Goal: Task Accomplishment & Management: Use online tool/utility

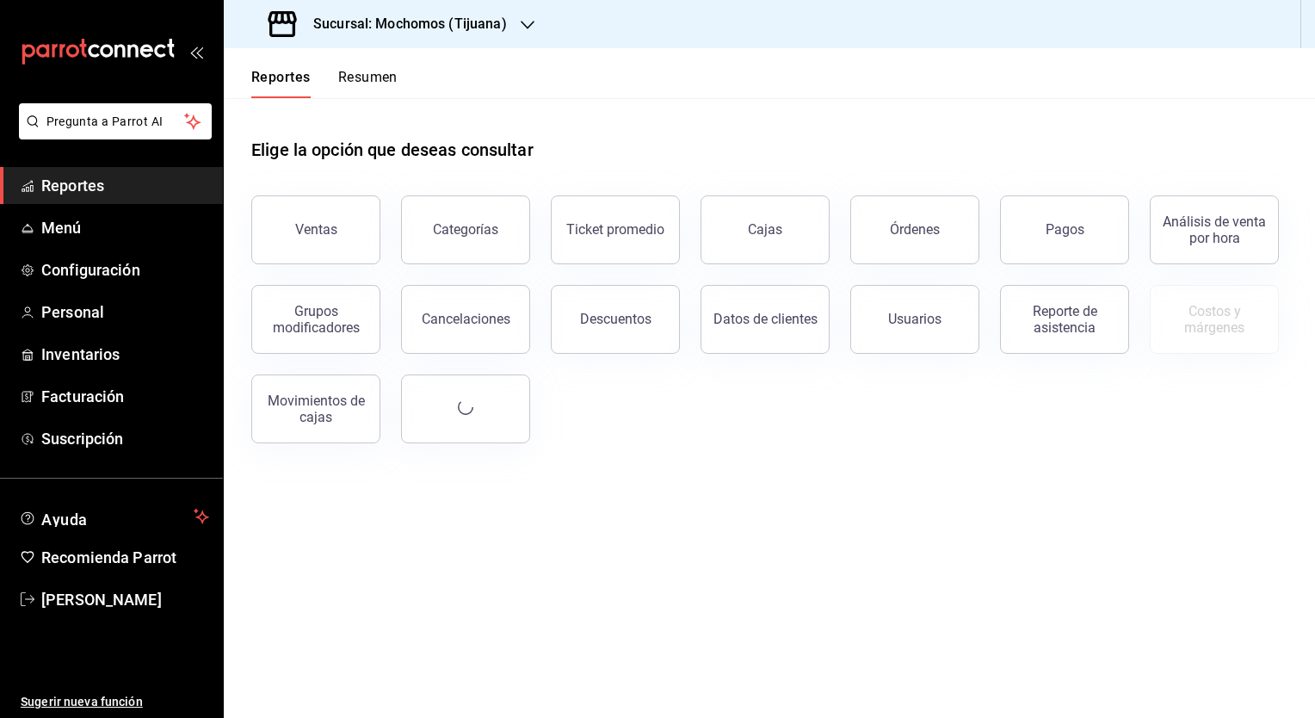
click at [413, 32] on h3 "Sucursal: Mochomos (Tijuana)" at bounding box center [403, 24] width 207 height 21
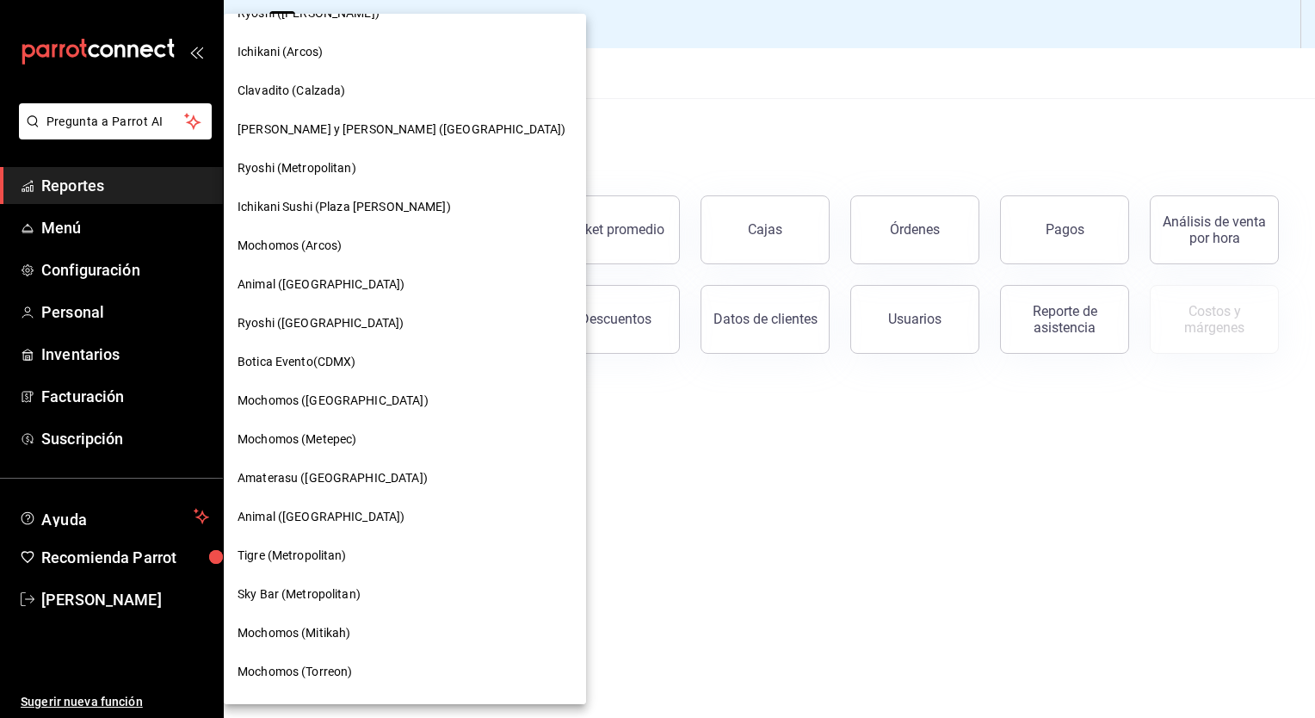
scroll to position [72, 0]
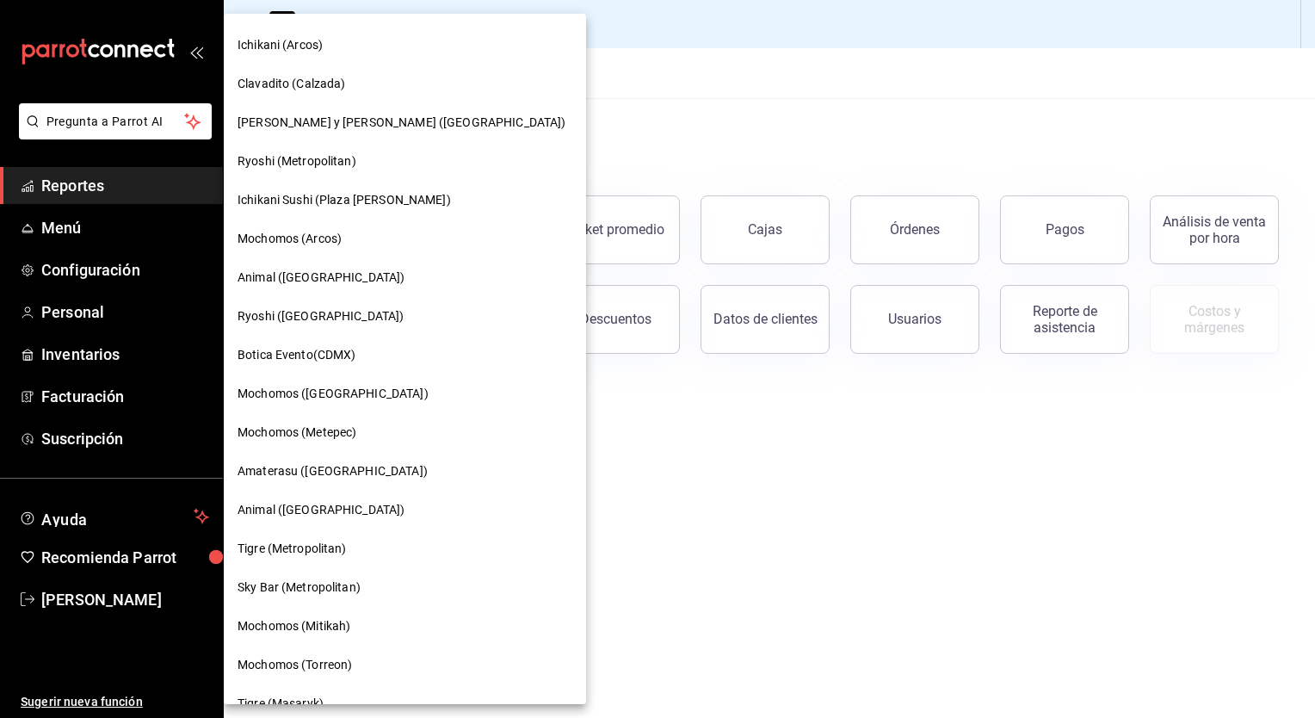
click at [298, 542] on span "Tigre (Metropolitan)" at bounding box center [292, 549] width 109 height 18
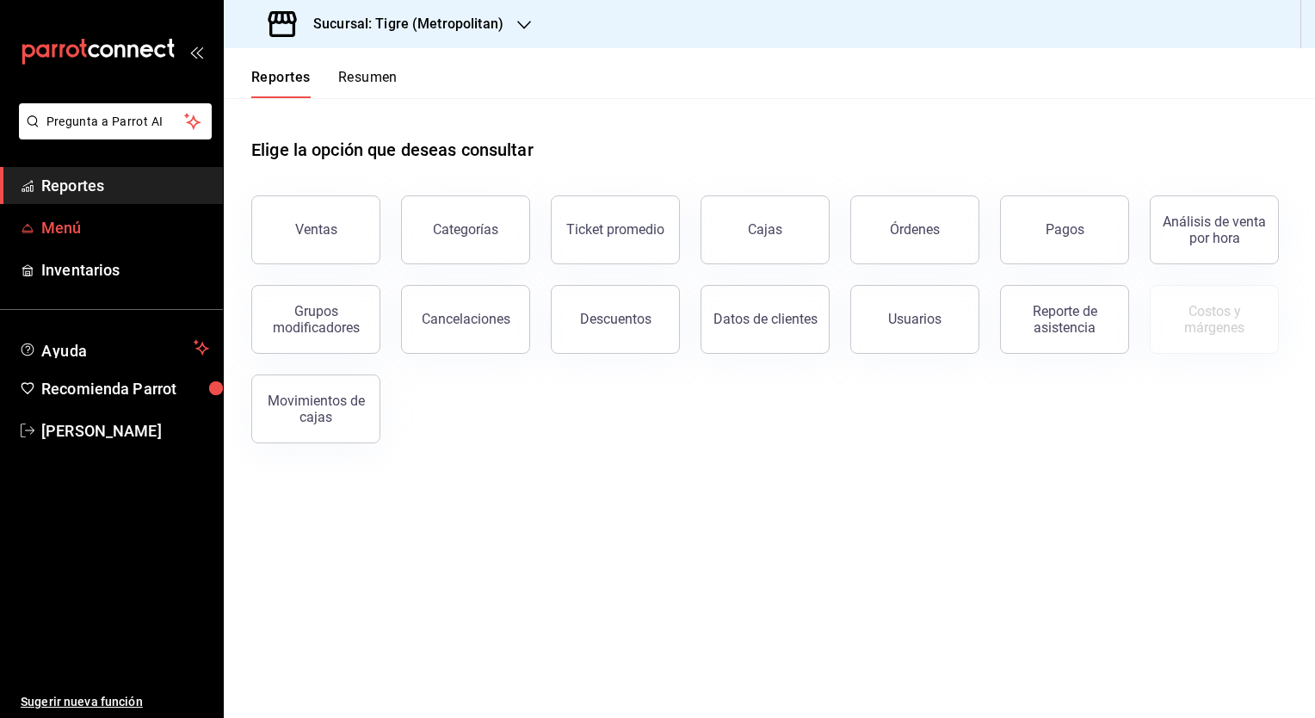
click at [54, 230] on span "Menú" at bounding box center [125, 227] width 168 height 23
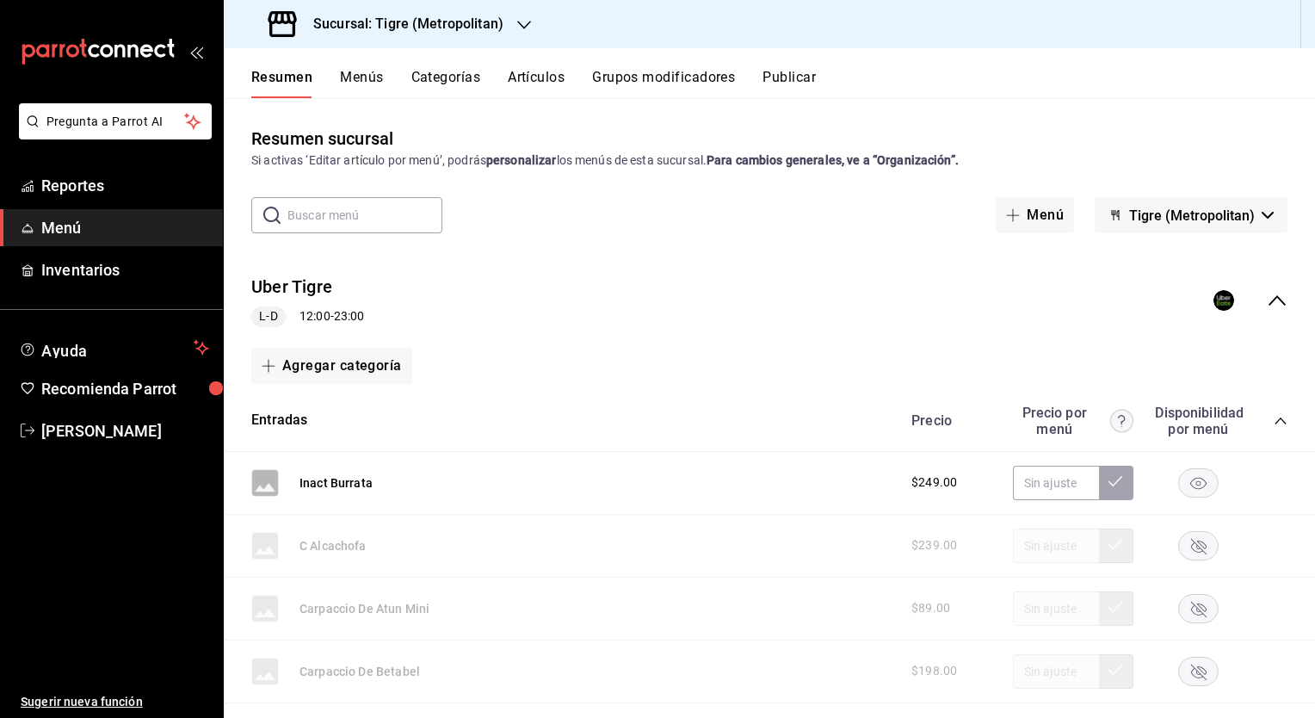
click at [540, 76] on button "Artículos" at bounding box center [536, 83] width 57 height 29
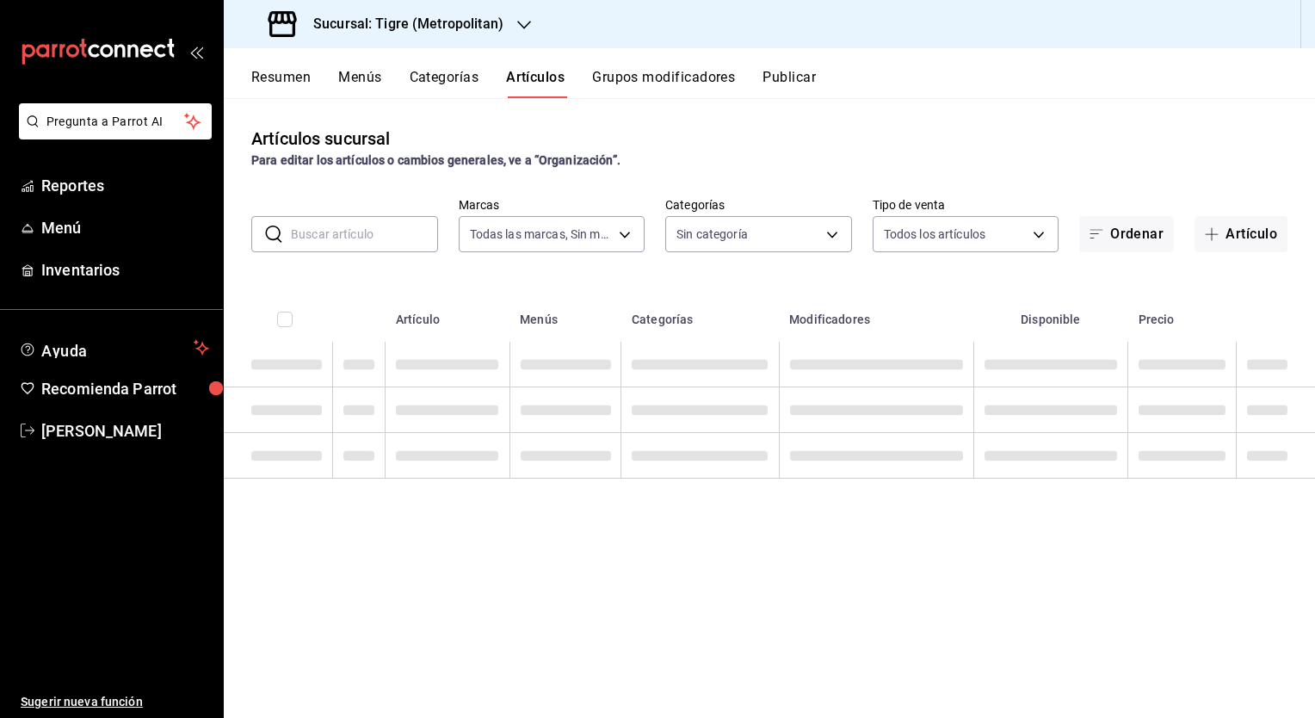
type input "d2a20516-989b-40fe-838d-c8b0b31ef0ff"
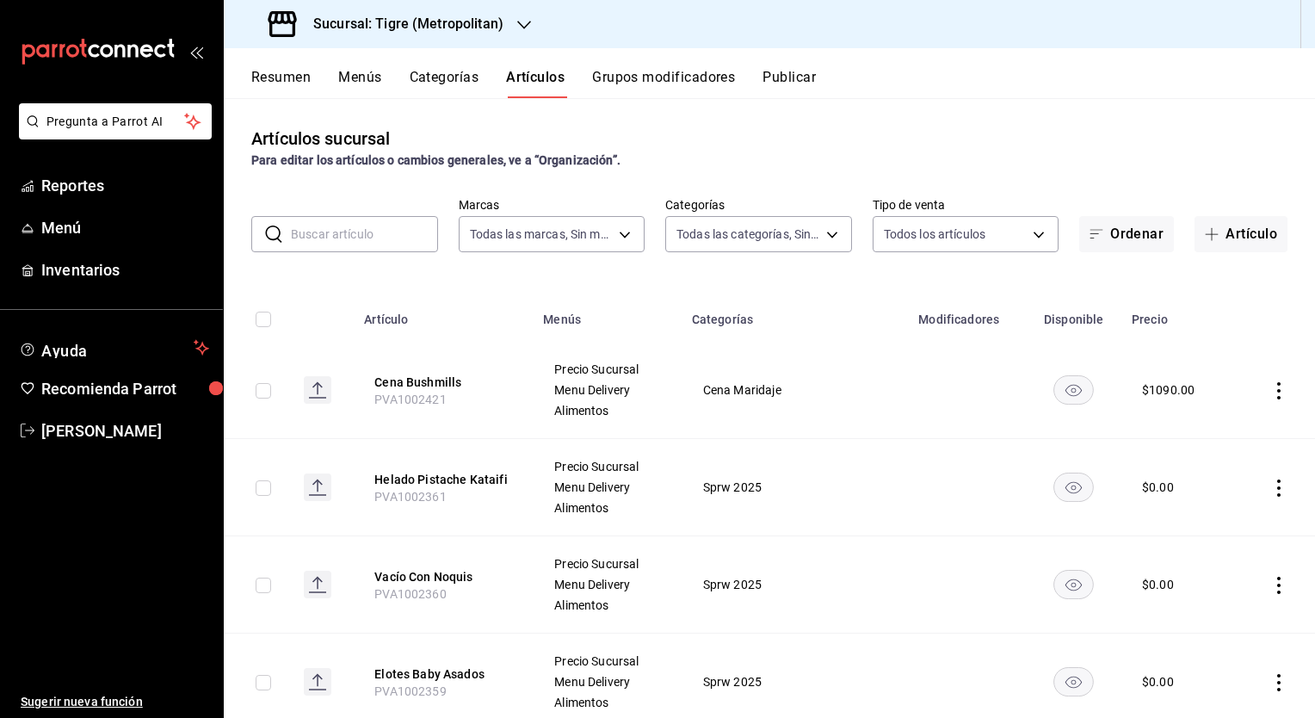
type input "95de3a49-3e71-4222-9a00-2b077991daeb,0ce31c32-a5a6-498b-be74-31ce48fb35ae,30be1…"
click at [368, 226] on input "text" at bounding box center [364, 234] width 147 height 34
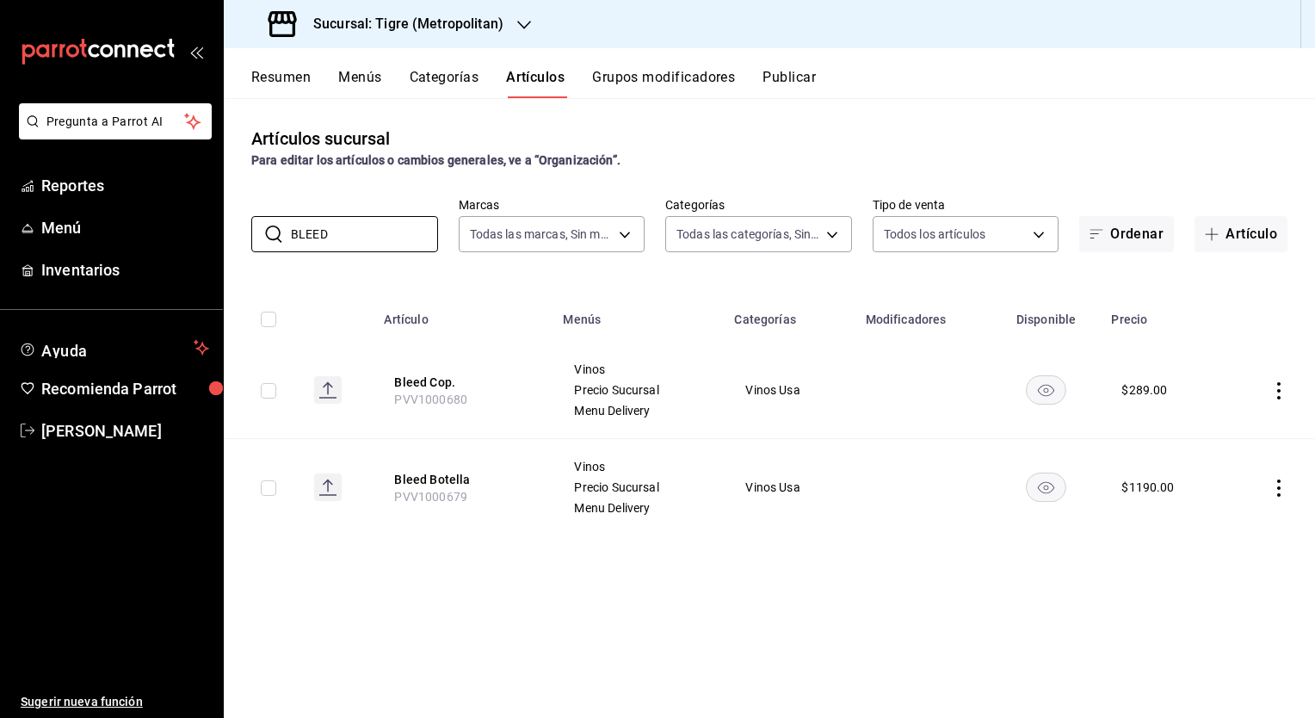
type input "BLEED"
click at [265, 393] on input "checkbox" at bounding box center [268, 390] width 15 height 15
checkbox input "true"
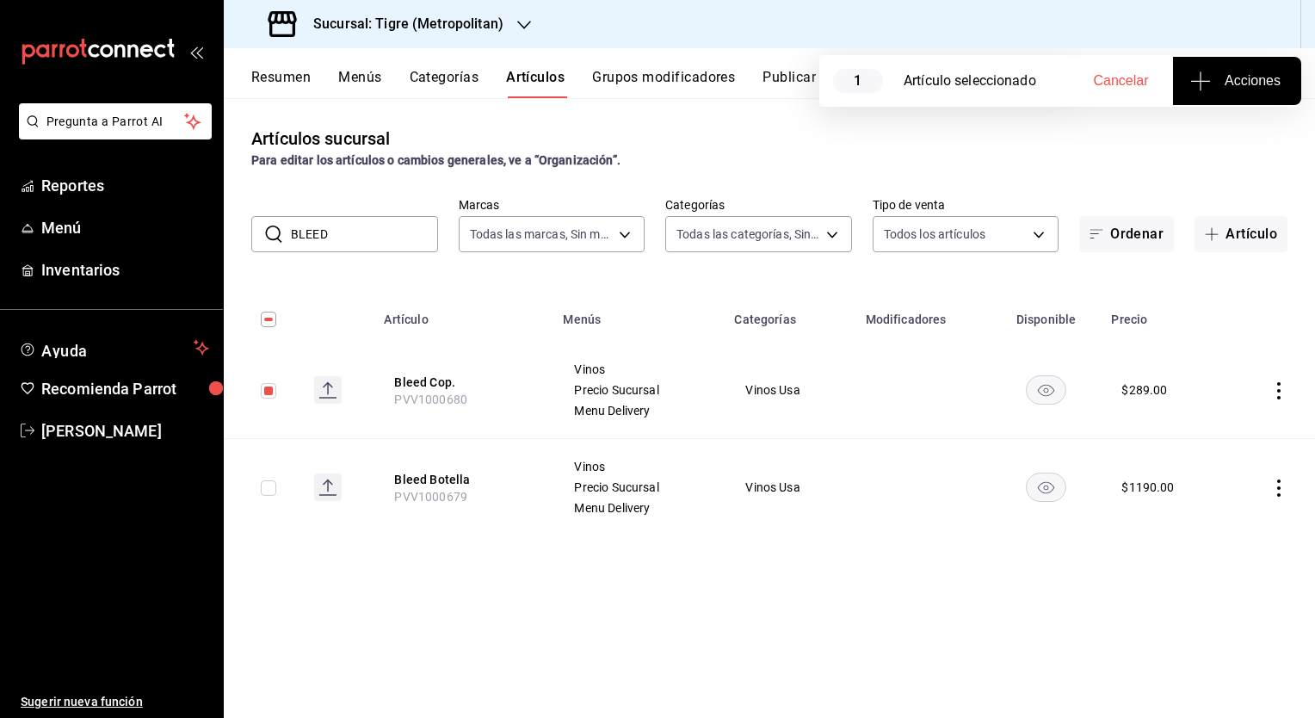
click at [266, 486] on input "checkbox" at bounding box center [268, 487] width 15 height 15
checkbox input "true"
click at [1245, 83] on span "Acciones" at bounding box center [1237, 81] width 87 height 21
click at [1218, 145] on li "Agregar tipo" at bounding box center [1237, 135] width 129 height 46
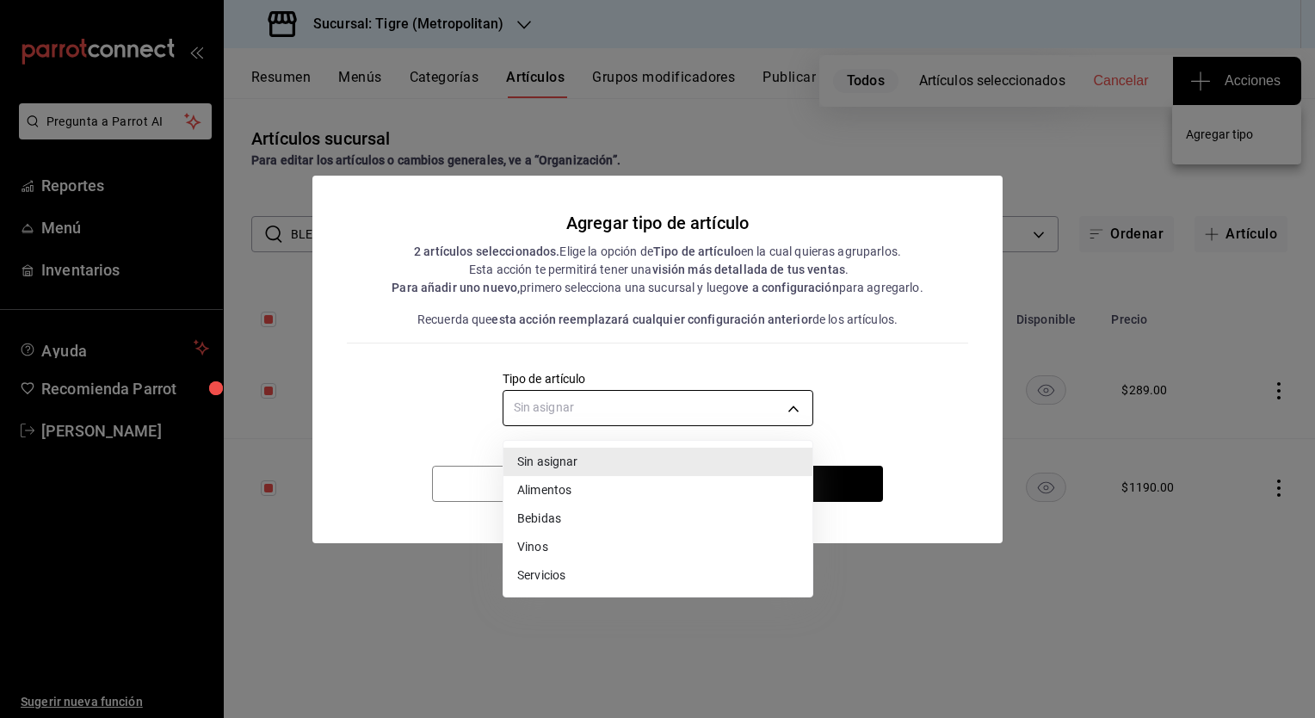
click at [724, 398] on body "Pregunta a Parrot AI Reportes Menú Inventarios Ayuda Recomienda Parrot [PERSON_…" at bounding box center [657, 359] width 1315 height 718
click at [558, 542] on li "Vinos" at bounding box center [658, 547] width 309 height 28
type input "e1bdedcf-fa1f-443e-b5b9-5cb10ad40228"
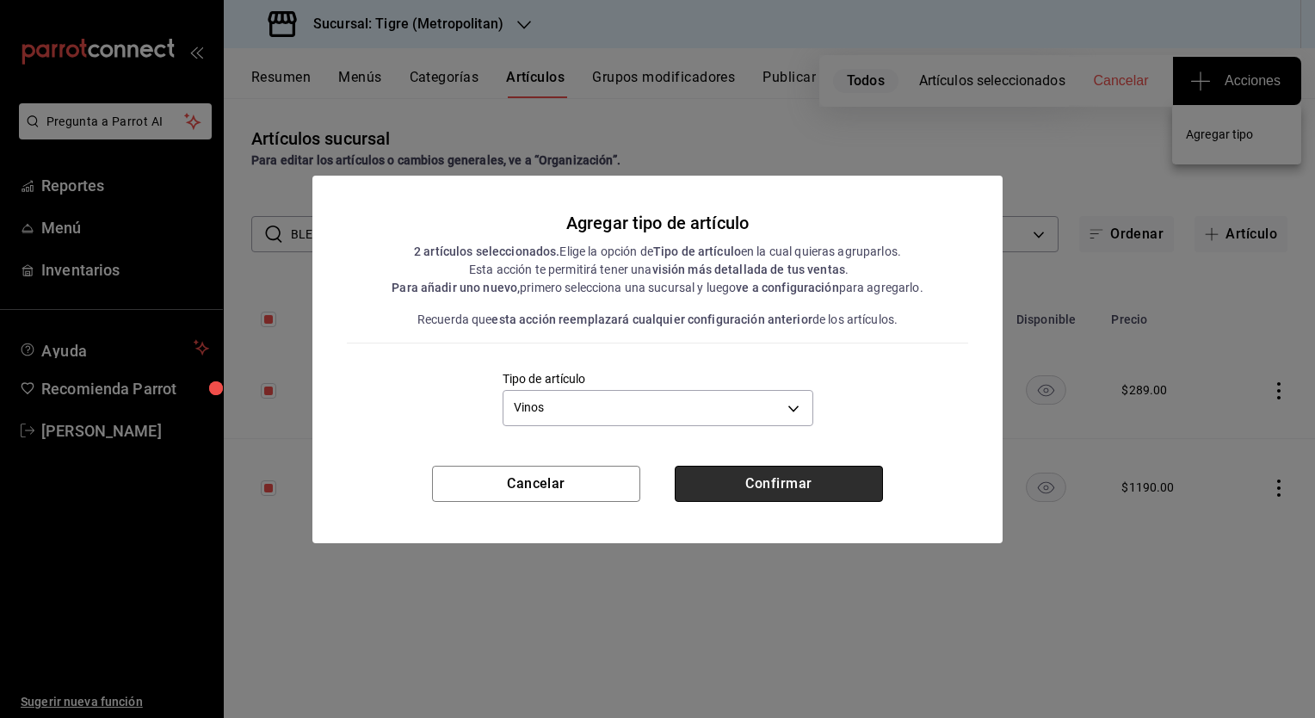
click at [724, 480] on button "Confirmar" at bounding box center [779, 484] width 208 height 36
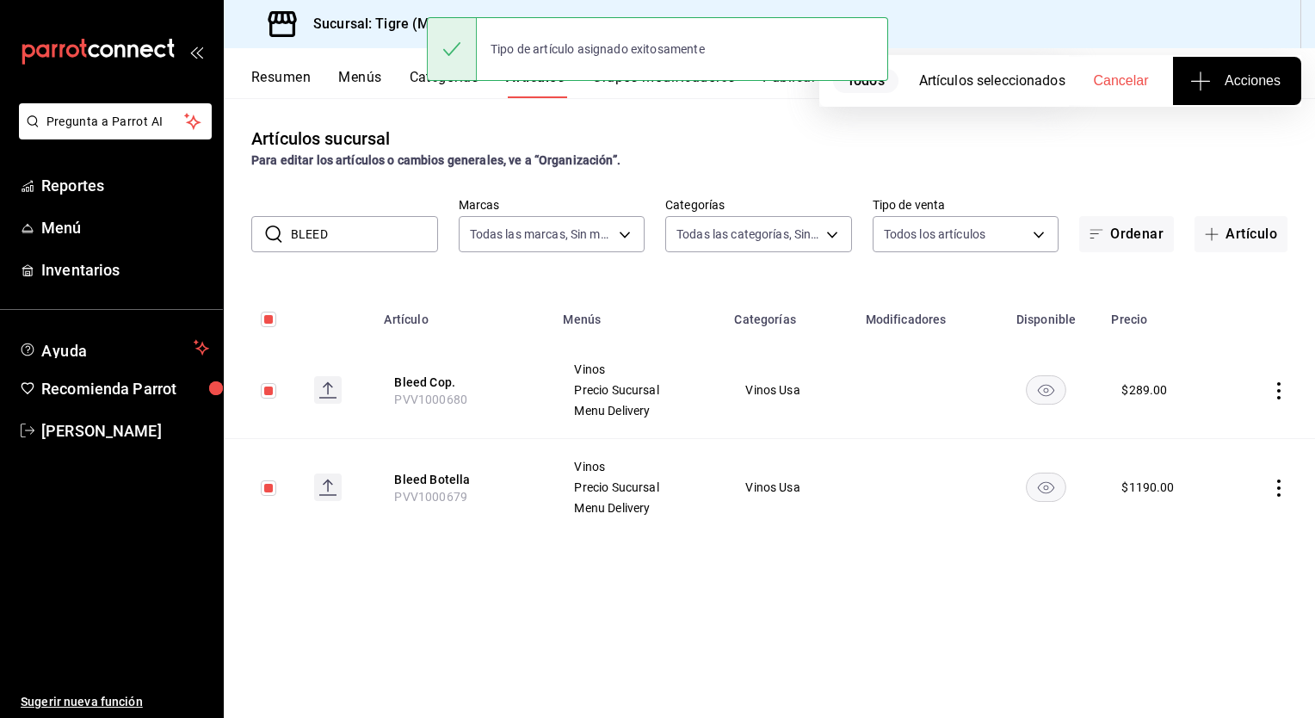
click at [391, 233] on input "BLEED" at bounding box center [364, 234] width 147 height 34
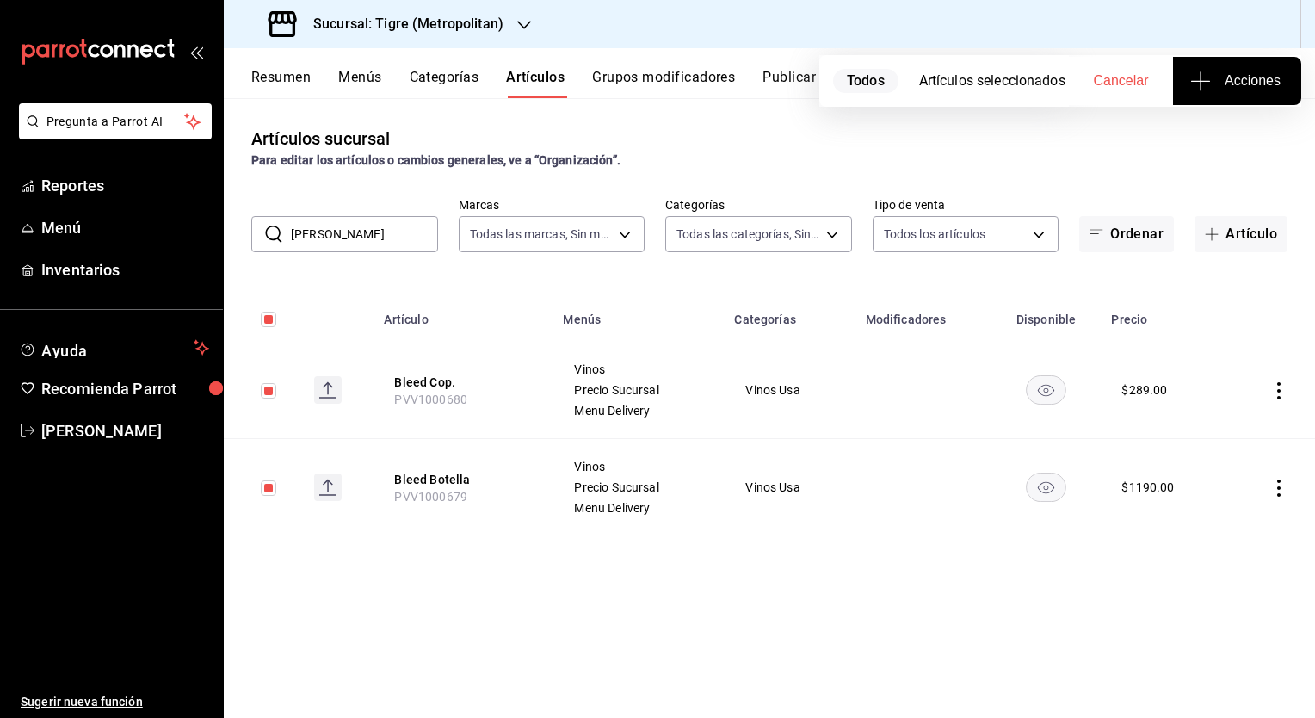
type input "[PERSON_NAME]"
checkbox input "false"
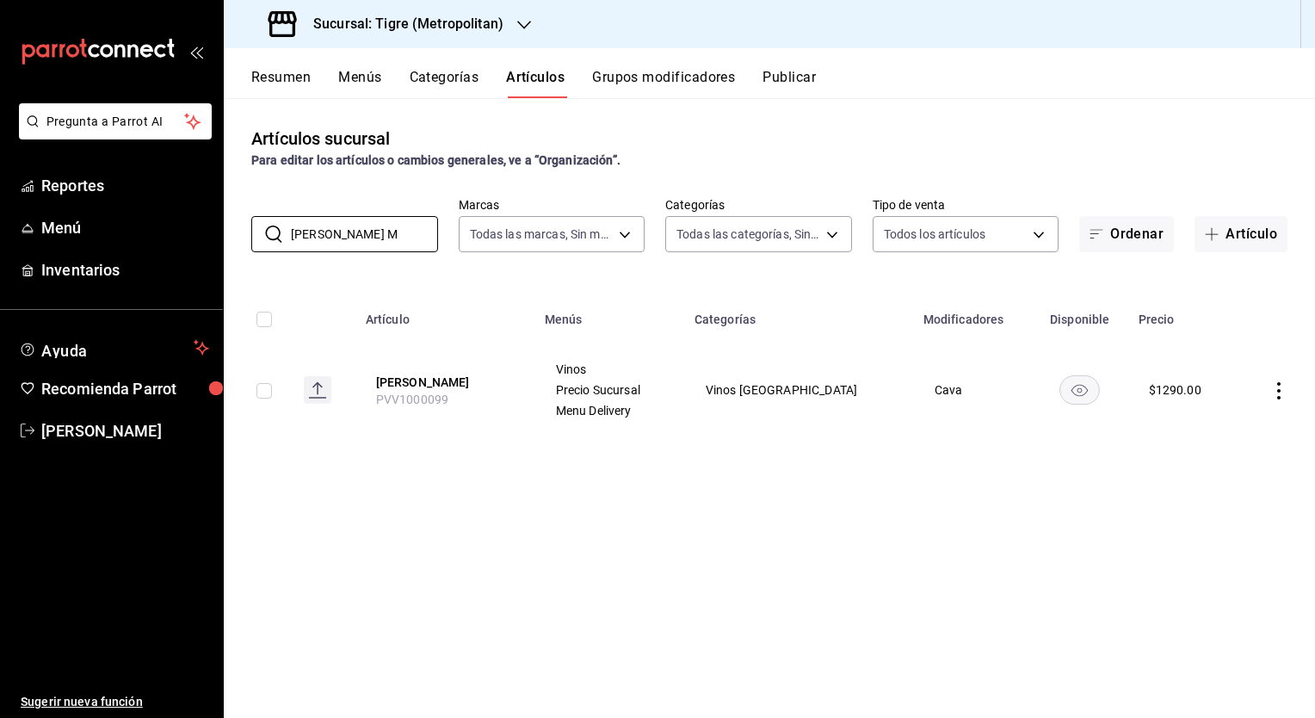
type input "[PERSON_NAME] M"
click at [272, 387] on input "checkbox" at bounding box center [264, 390] width 15 height 15
checkbox input "true"
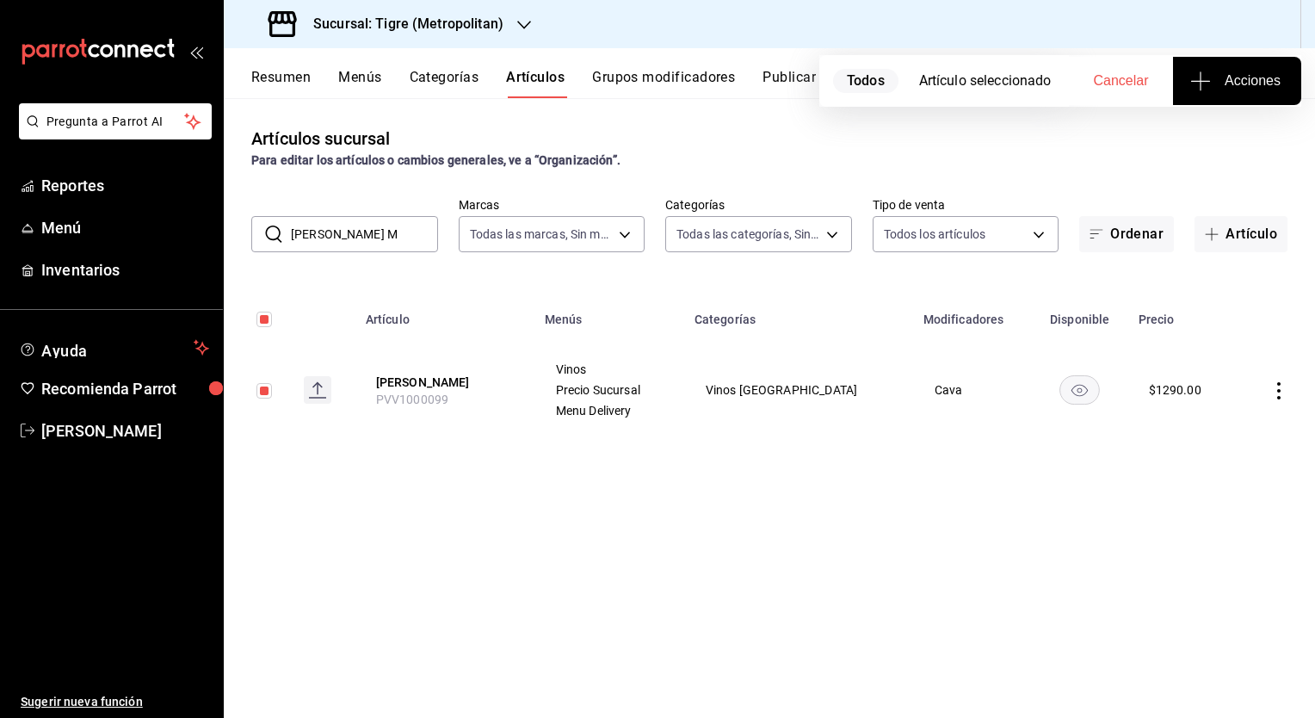
click at [1240, 88] on span "Acciones" at bounding box center [1237, 81] width 87 height 21
click at [1209, 142] on span "Agregar tipo" at bounding box center [1237, 135] width 102 height 18
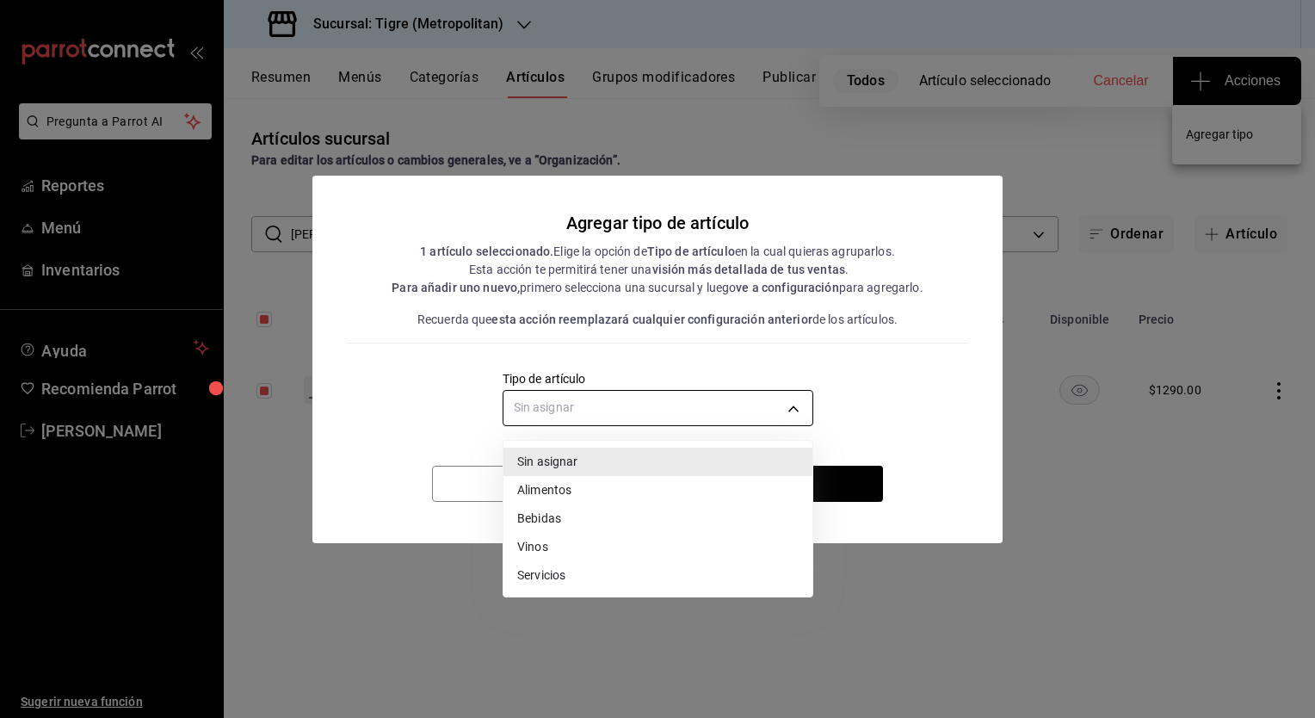
click at [739, 418] on body "Pregunta a Parrot AI Reportes Menú Inventarios Ayuda Recomienda Parrot [PERSON_…" at bounding box center [657, 359] width 1315 height 718
click at [556, 541] on li "Vinos" at bounding box center [658, 547] width 309 height 28
type input "e1bdedcf-fa1f-443e-b5b9-5cb10ad40228"
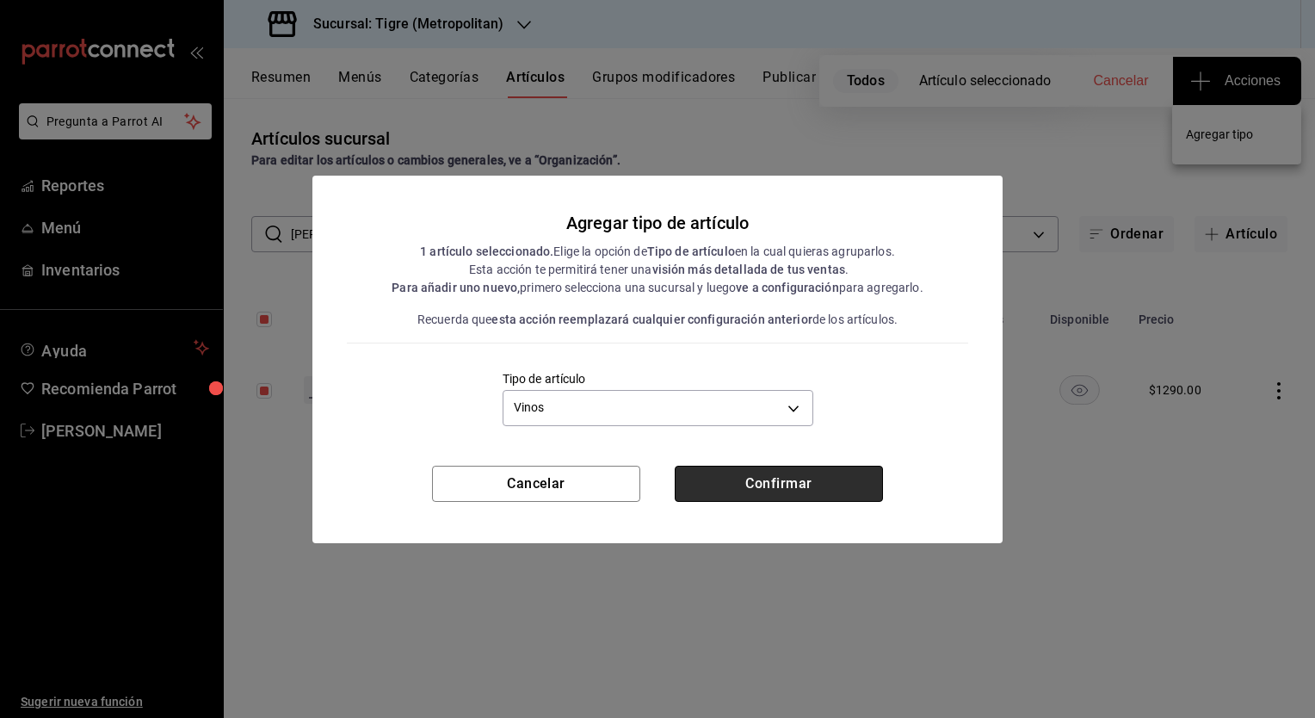
click at [765, 473] on button "Confirmar" at bounding box center [779, 484] width 208 height 36
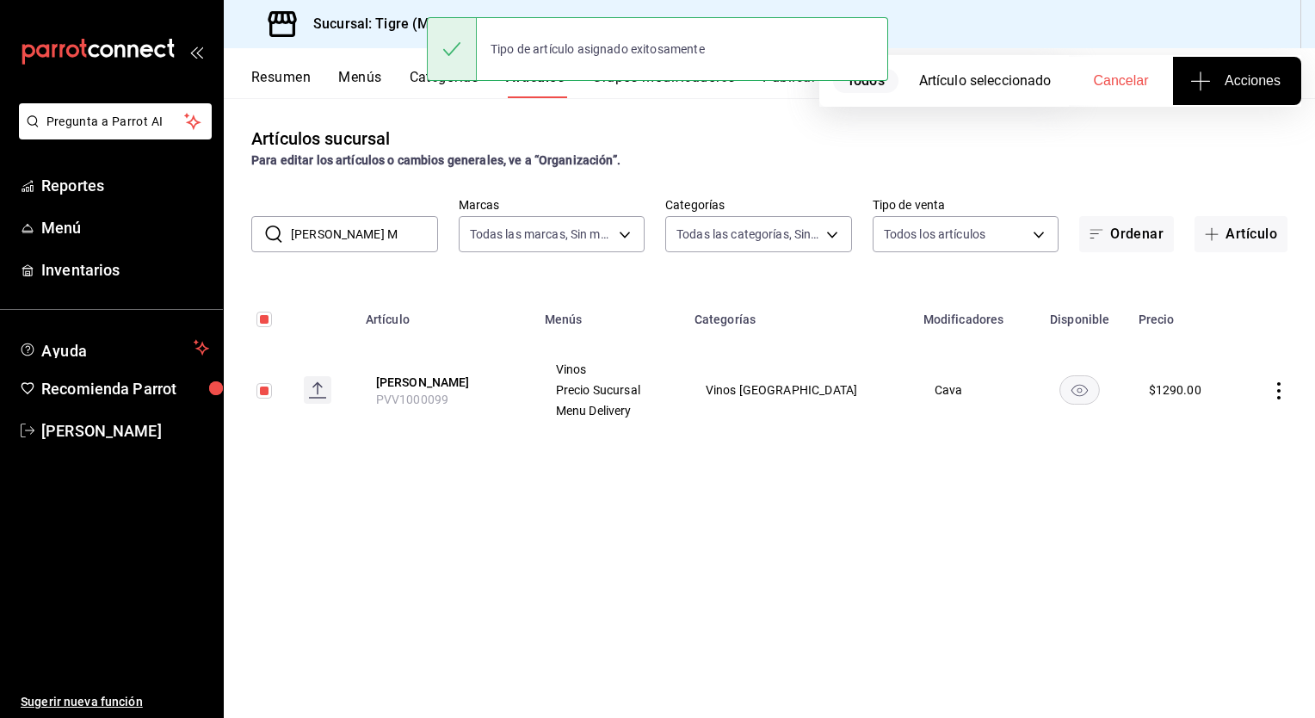
click at [382, 232] on input "[PERSON_NAME] M" at bounding box center [364, 234] width 147 height 34
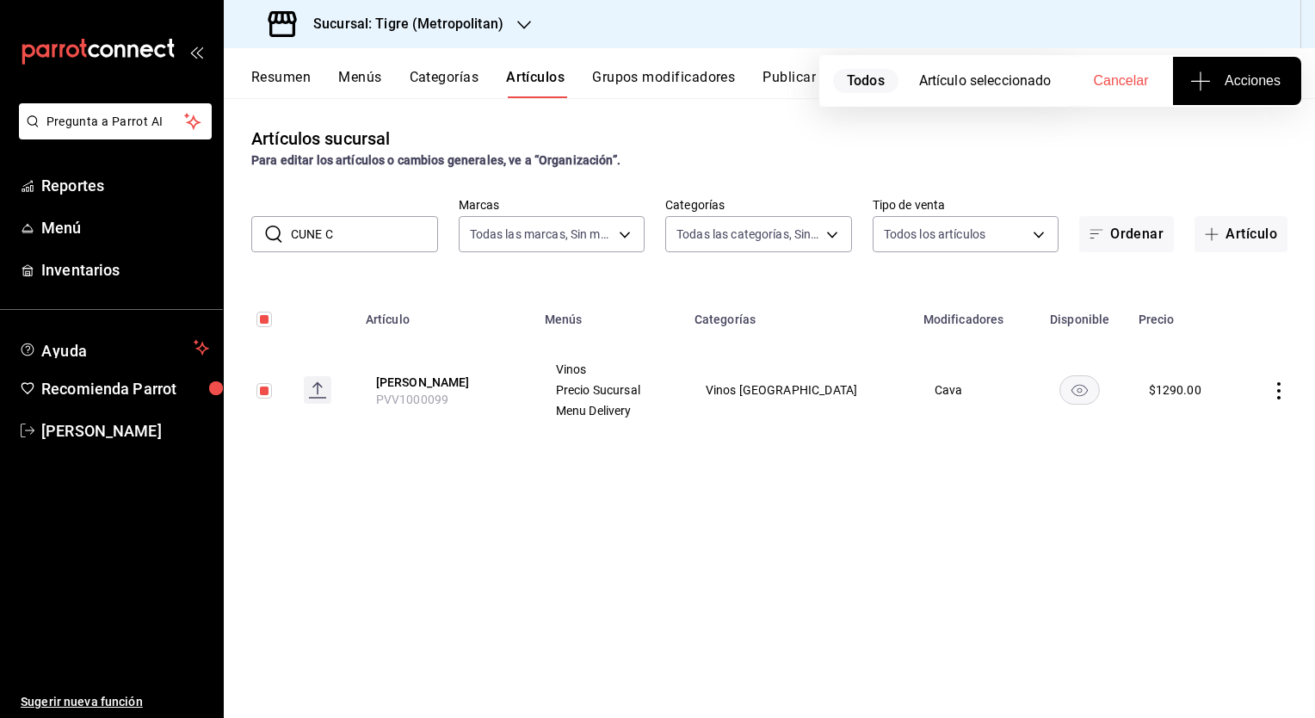
type input "CUNE CR"
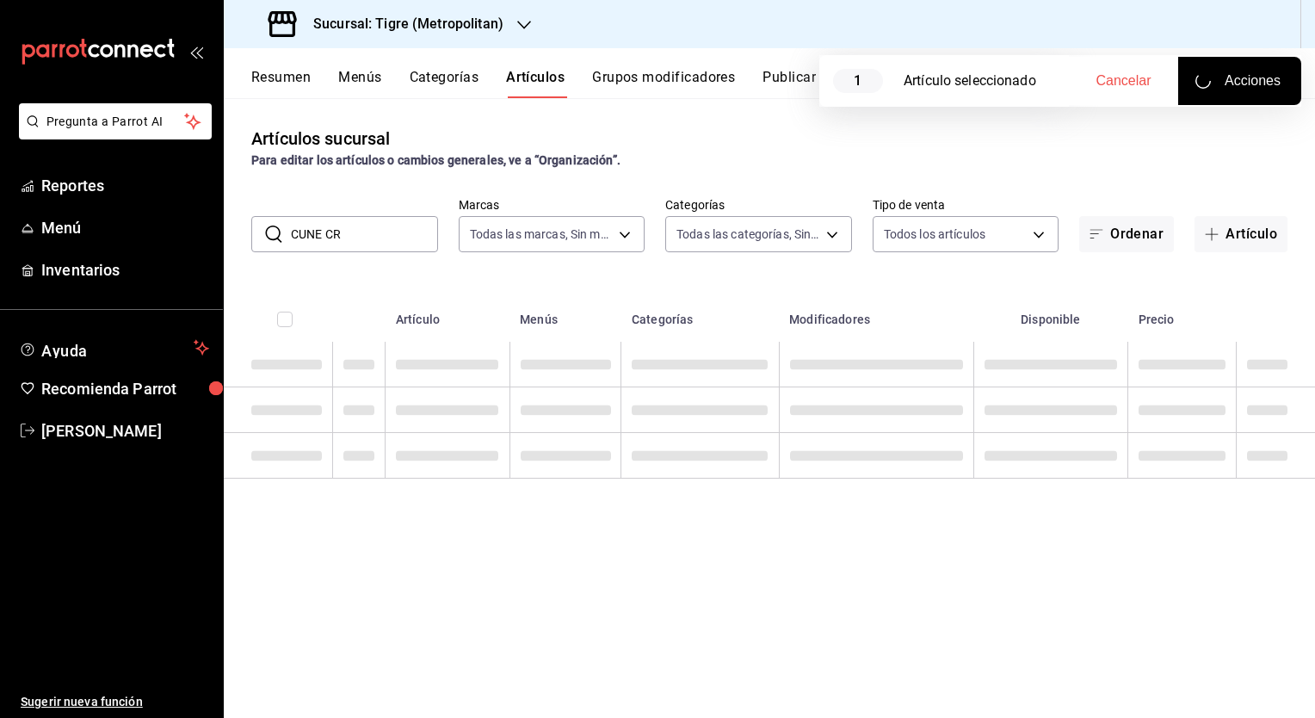
checkbox input "false"
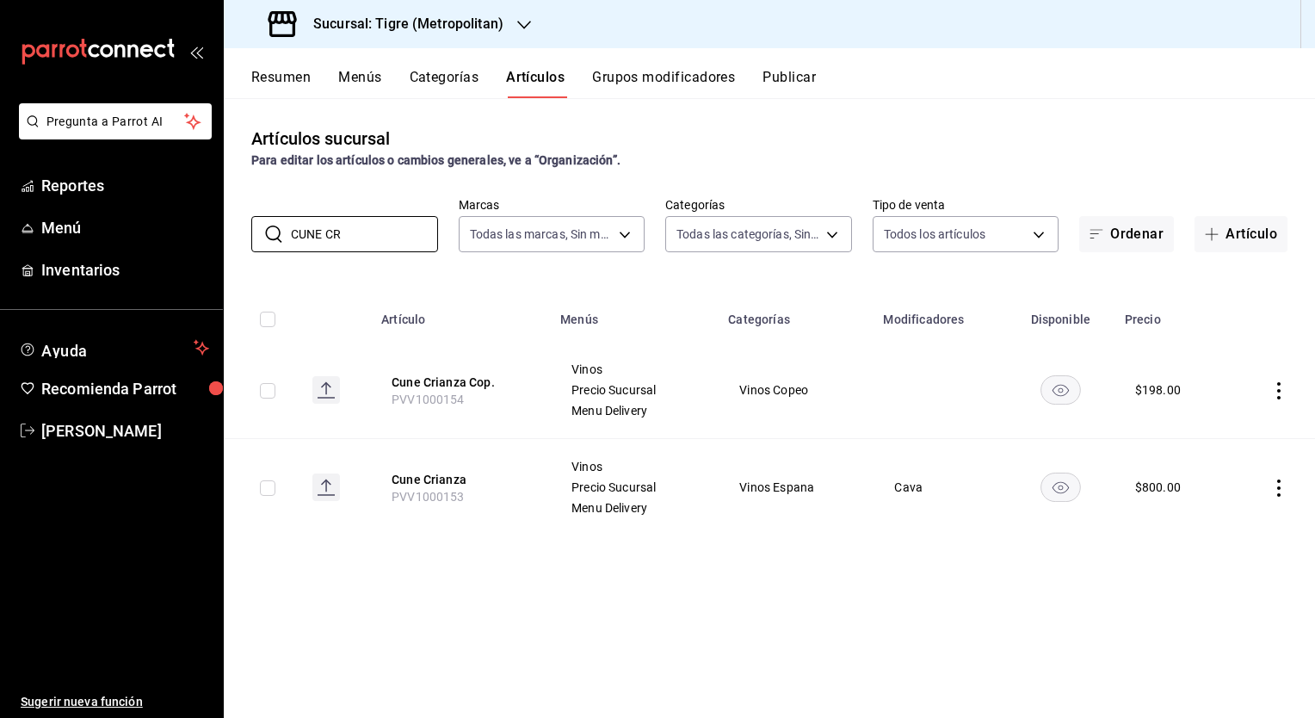
type input "CUNE CR"
click at [279, 394] on td at bounding box center [261, 390] width 75 height 97
click at [275, 394] on input "checkbox" at bounding box center [267, 390] width 15 height 15
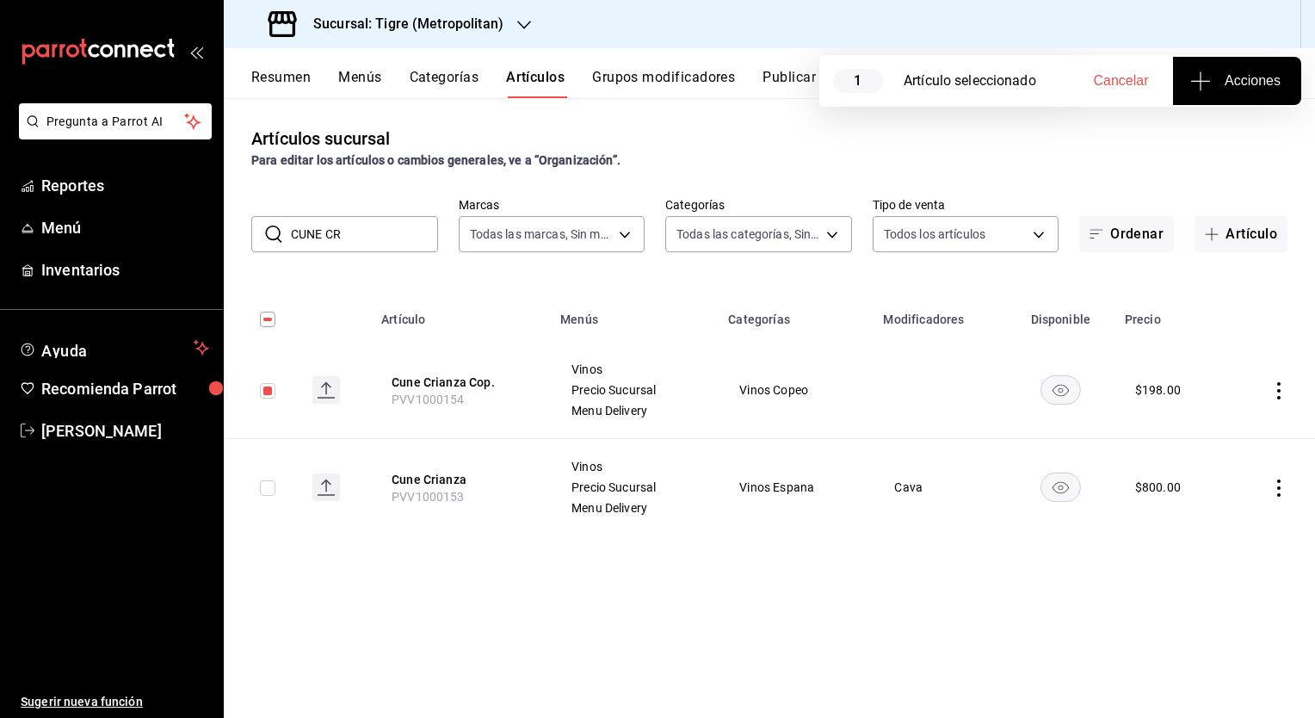
click at [271, 391] on input "checkbox" at bounding box center [267, 390] width 15 height 15
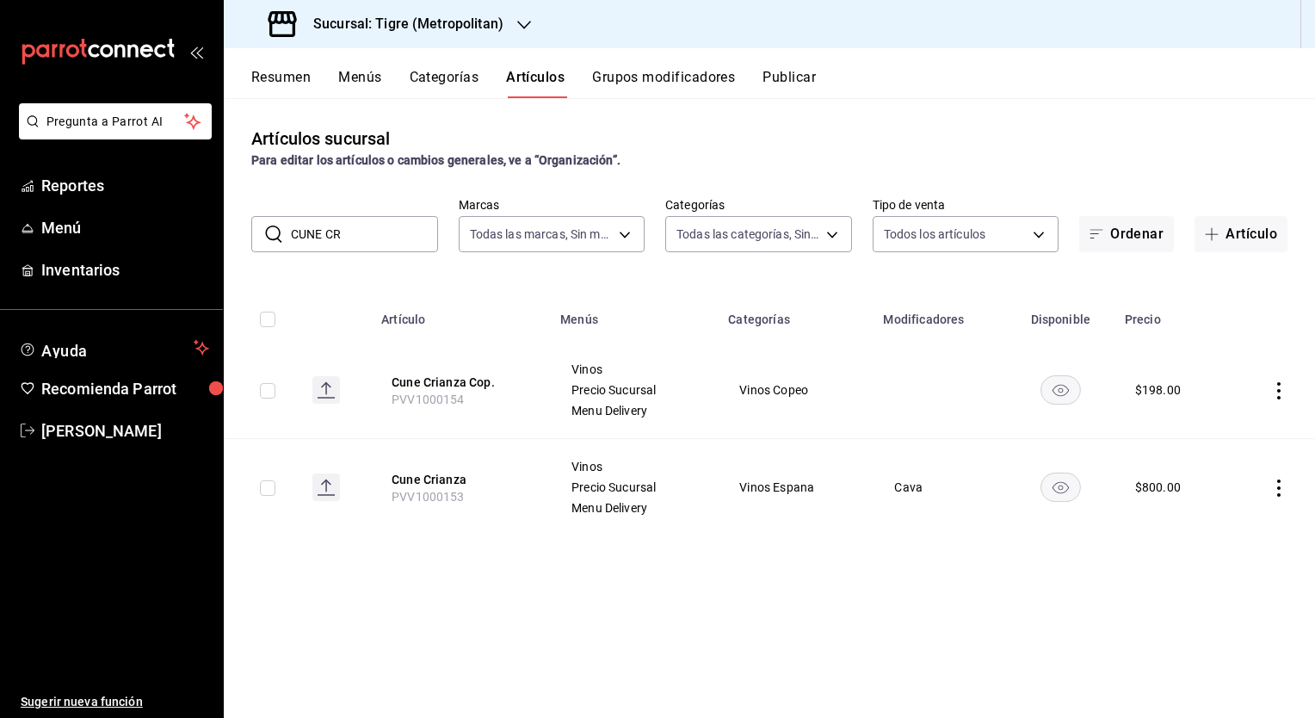
click at [271, 391] on input "checkbox" at bounding box center [267, 390] width 15 height 15
checkbox input "true"
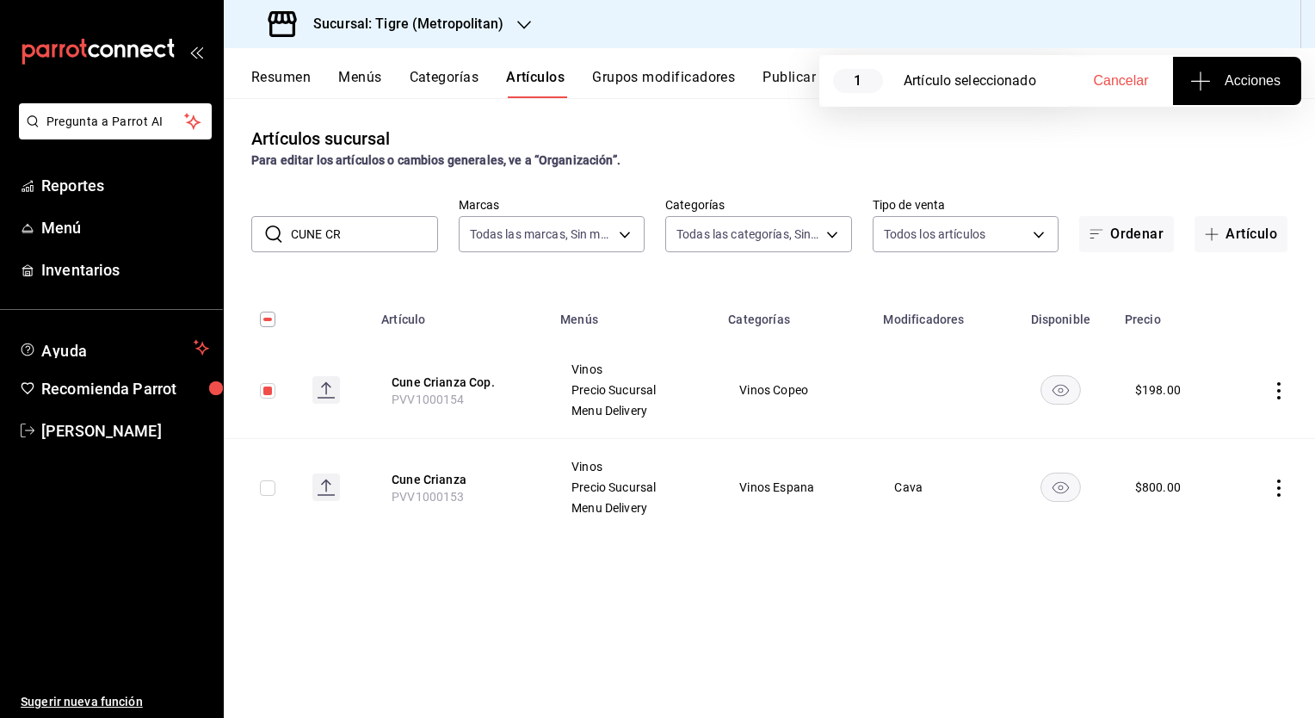
click at [263, 485] on input "checkbox" at bounding box center [267, 487] width 15 height 15
checkbox input "true"
click at [1268, 80] on span "Acciones" at bounding box center [1237, 81] width 87 height 21
click at [1229, 134] on span "Agregar tipo" at bounding box center [1237, 135] width 102 height 18
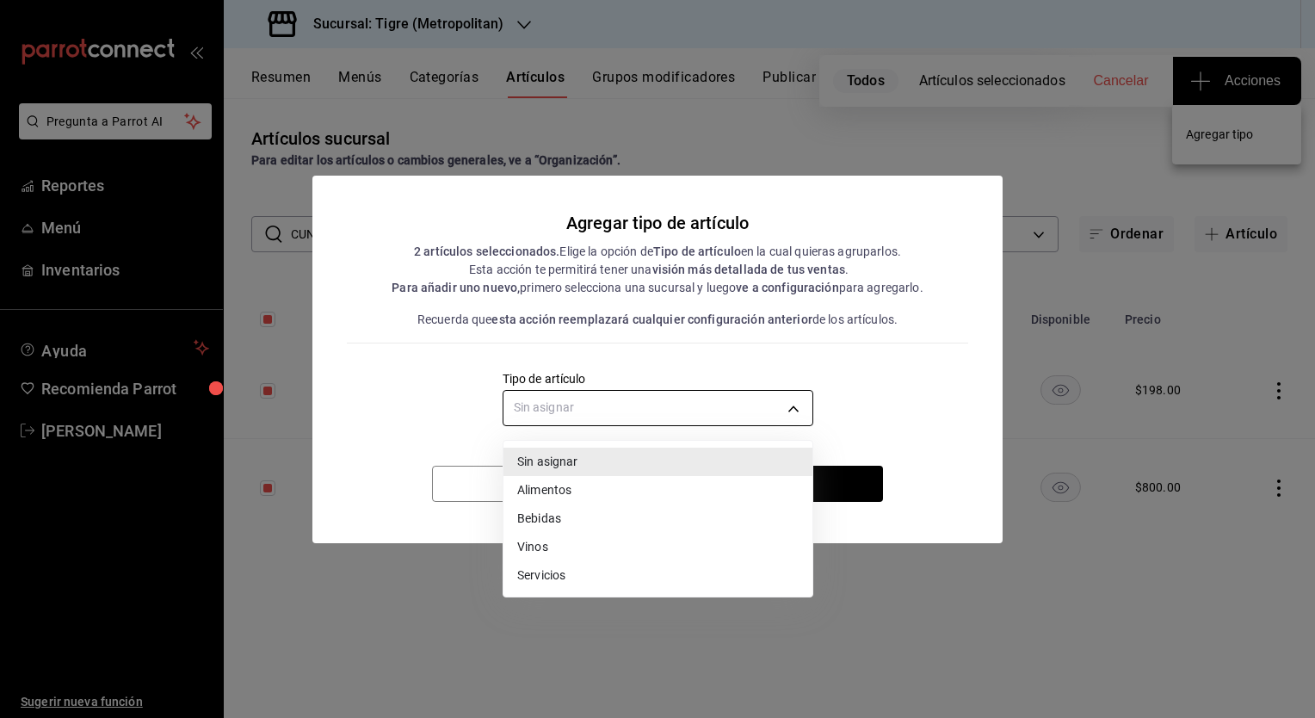
click at [696, 410] on body "Pregunta a Parrot AI Reportes Menú Inventarios Ayuda Recomienda Parrot [PERSON_…" at bounding box center [657, 359] width 1315 height 718
click at [558, 542] on li "Vinos" at bounding box center [658, 547] width 309 height 28
type input "e1bdedcf-fa1f-443e-b5b9-5cb10ad40228"
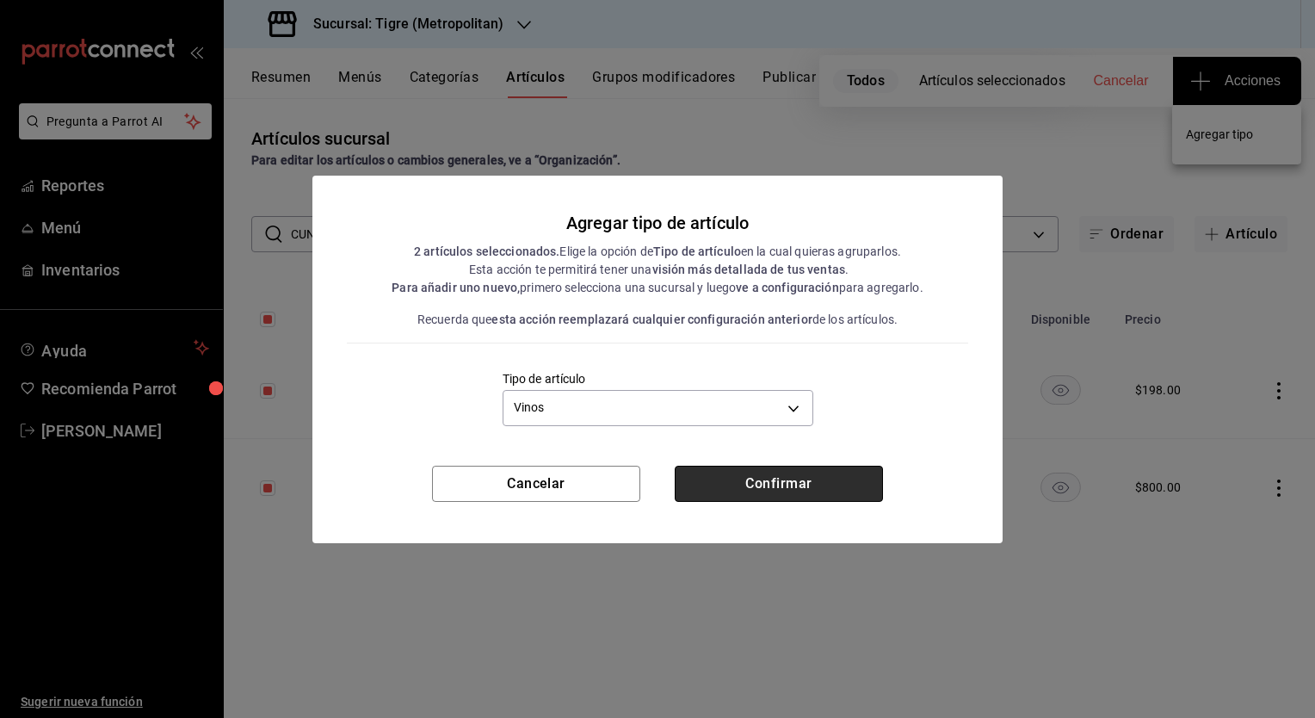
click at [733, 480] on button "Confirmar" at bounding box center [779, 484] width 208 height 36
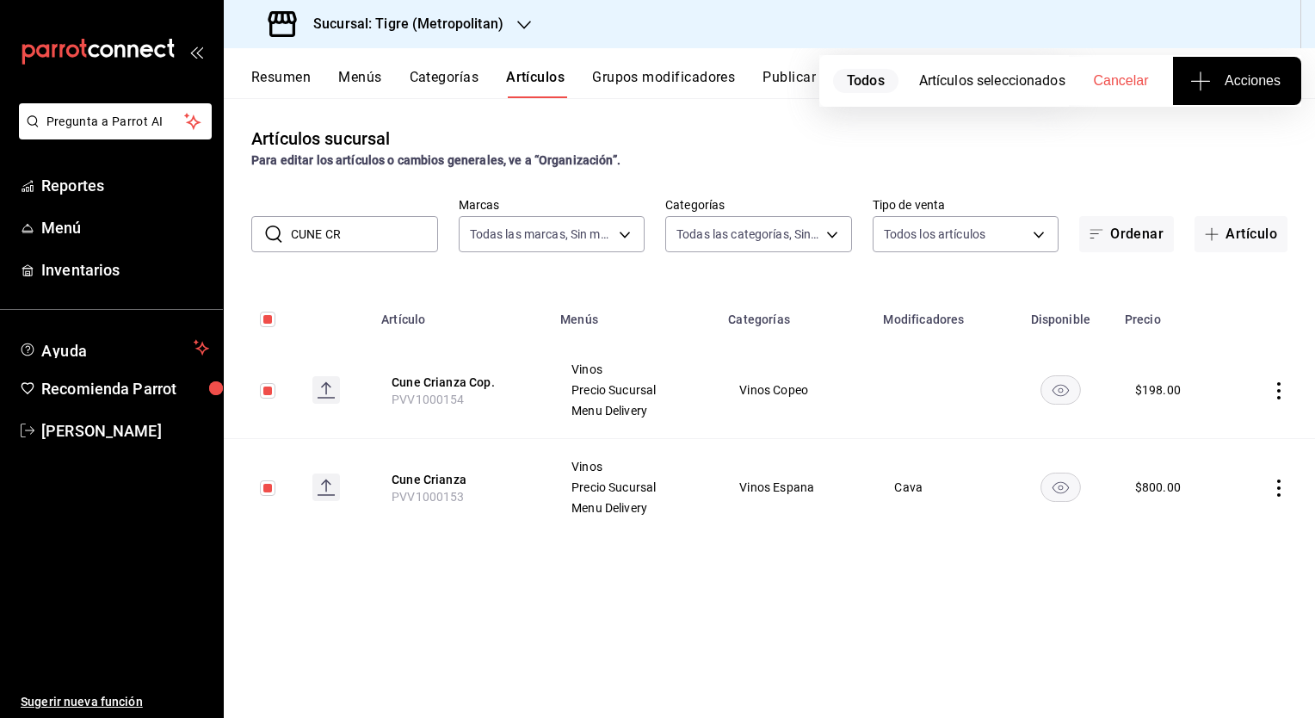
click at [403, 234] on input "CUNE CR" at bounding box center [364, 234] width 147 height 34
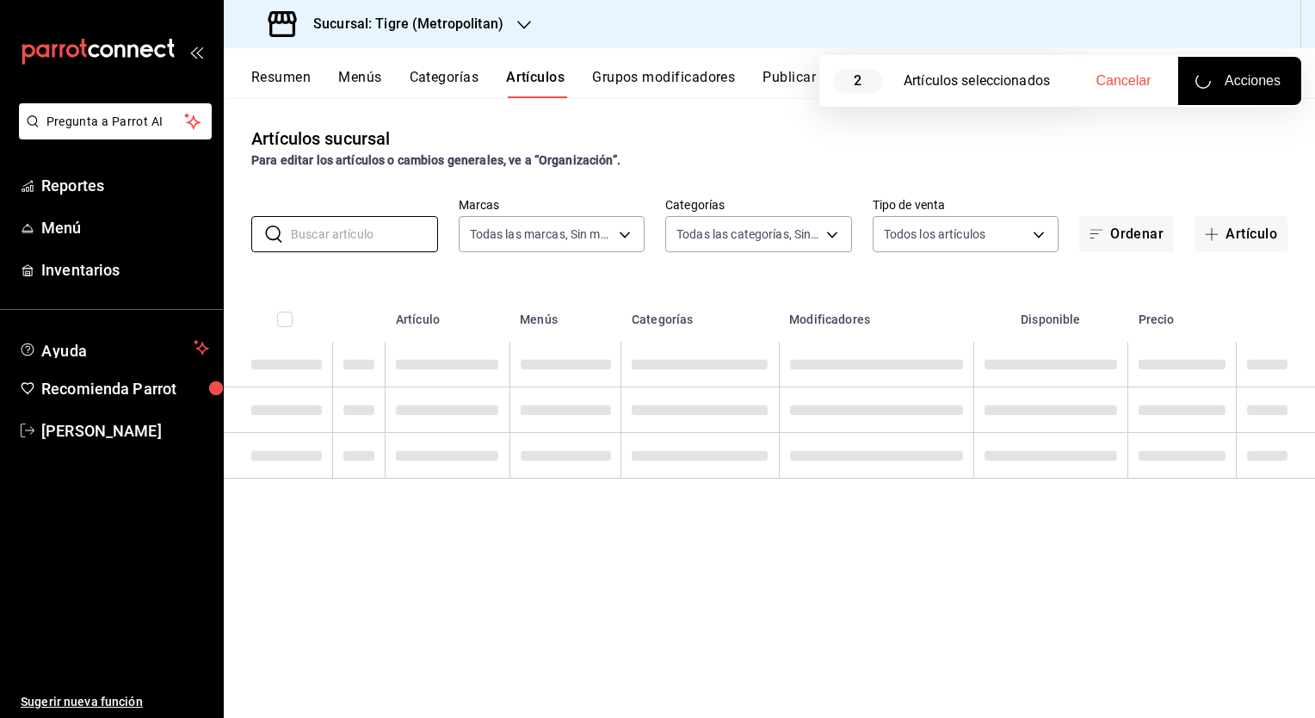
checkbox input "false"
